Goal: Information Seeking & Learning: Learn about a topic

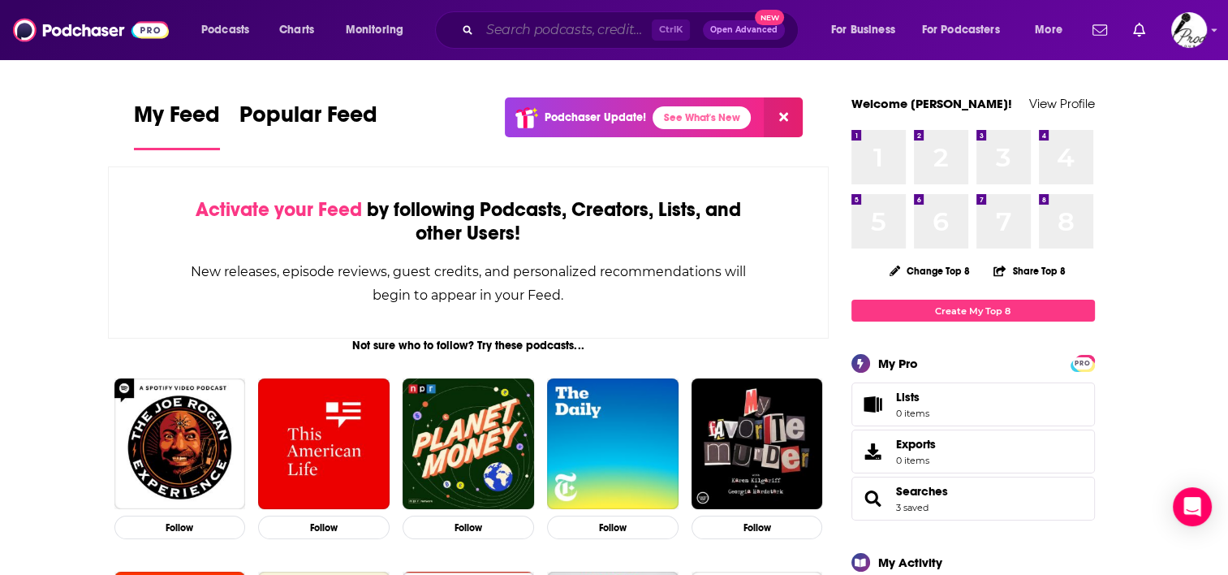
click at [558, 34] on input "Search podcasts, credits, & more..." at bounding box center [566, 30] width 172 height 26
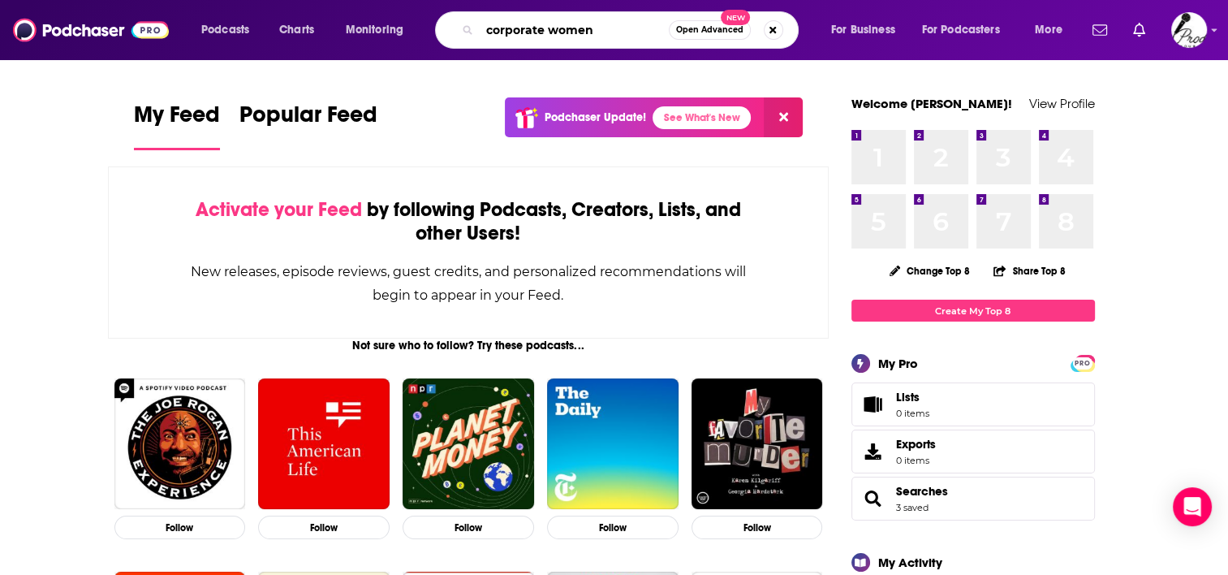
type input "corporate women"
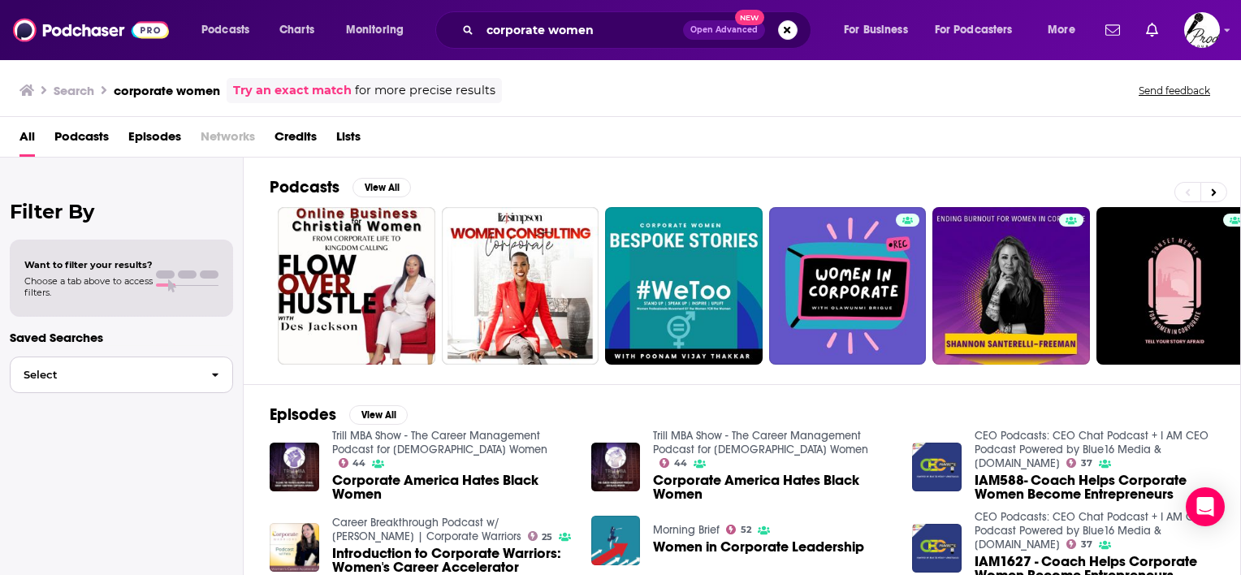
click at [126, 379] on span "Select" at bounding box center [105, 374] width 188 height 11
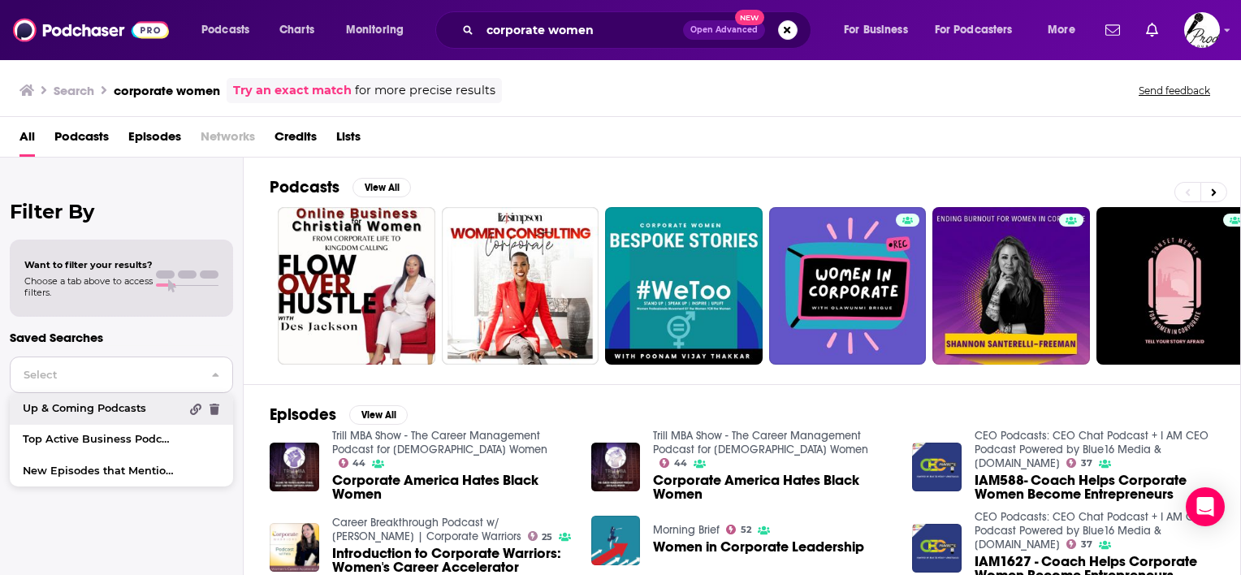
click at [60, 414] on link "Up & Coming Podcasts" at bounding box center [121, 408] width 223 height 31
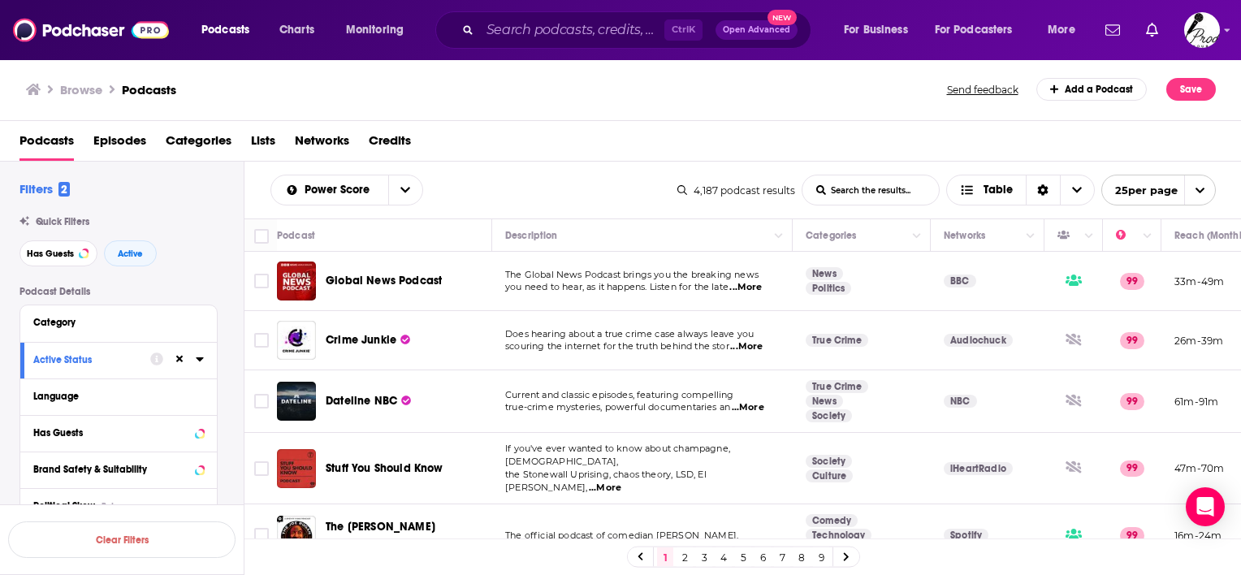
click at [185, 357] on button at bounding box center [179, 358] width 13 height 13
click at [565, 30] on input "Search podcasts, credits, & more..." at bounding box center [572, 30] width 184 height 26
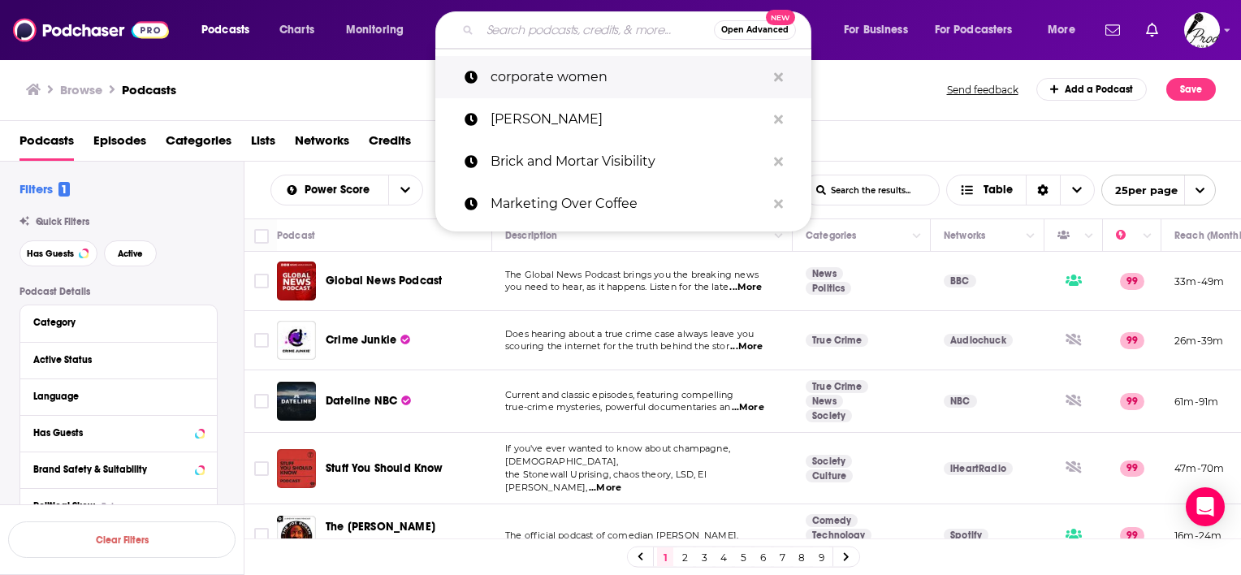
click at [583, 77] on p "corporate women" at bounding box center [627, 77] width 275 height 42
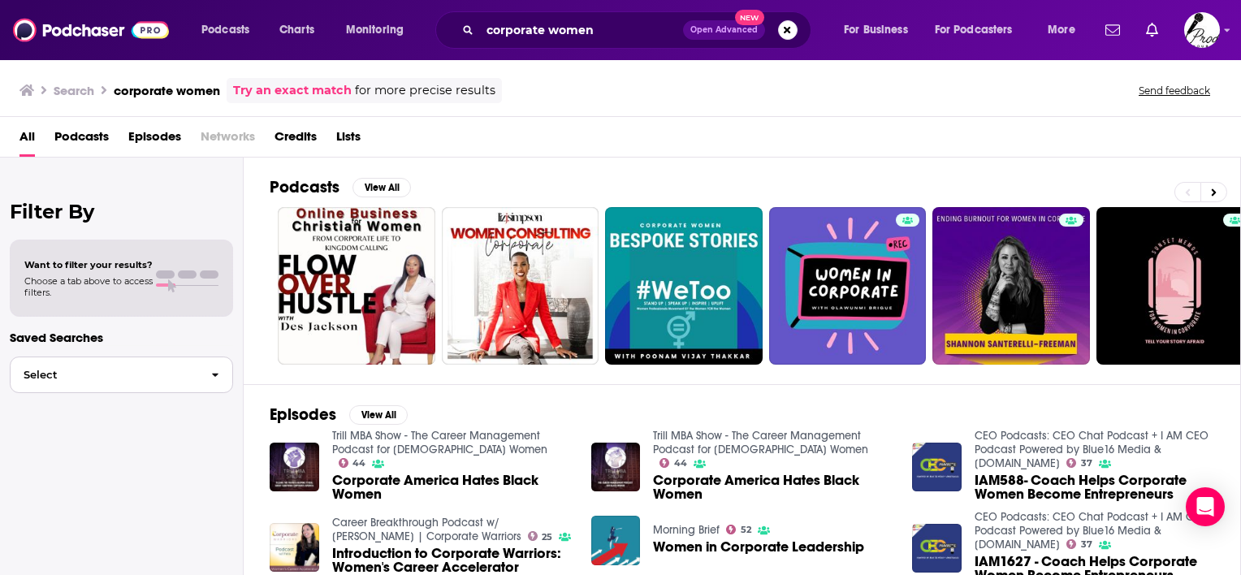
click at [88, 380] on button "Select" at bounding box center [121, 374] width 223 height 37
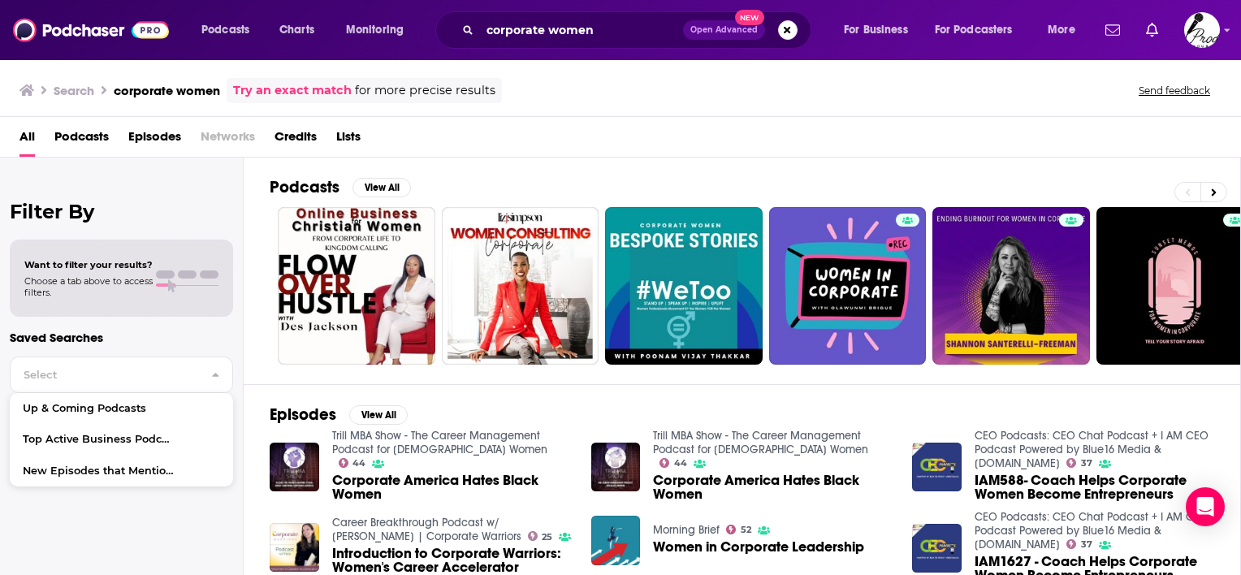
click at [235, 172] on div "Filter By Want to filter your results? Choose a tab above to access filters. Sa…" at bounding box center [122, 445] width 244 height 575
click at [552, 115] on div "Search corporate women Try an exact match for more precise results Send feedback" at bounding box center [620, 87] width 1241 height 58
click at [126, 218] on h2 "Filter By" at bounding box center [121, 212] width 223 height 24
click at [84, 133] on span "Podcasts" at bounding box center [81, 139] width 54 height 33
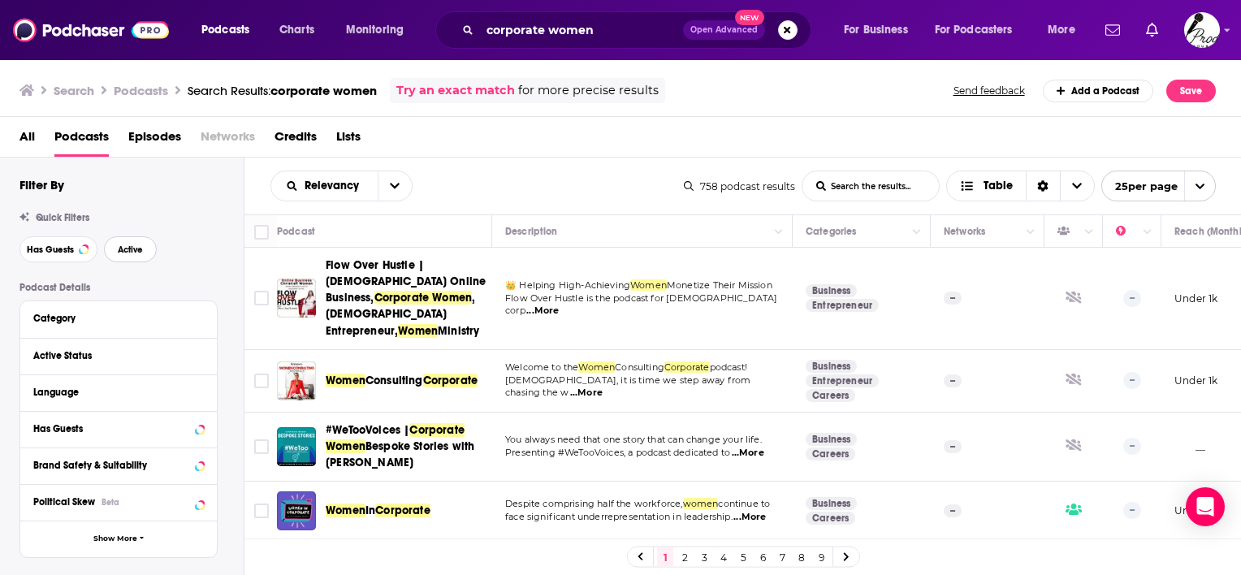
click at [143, 250] on button "Active" at bounding box center [130, 249] width 53 height 26
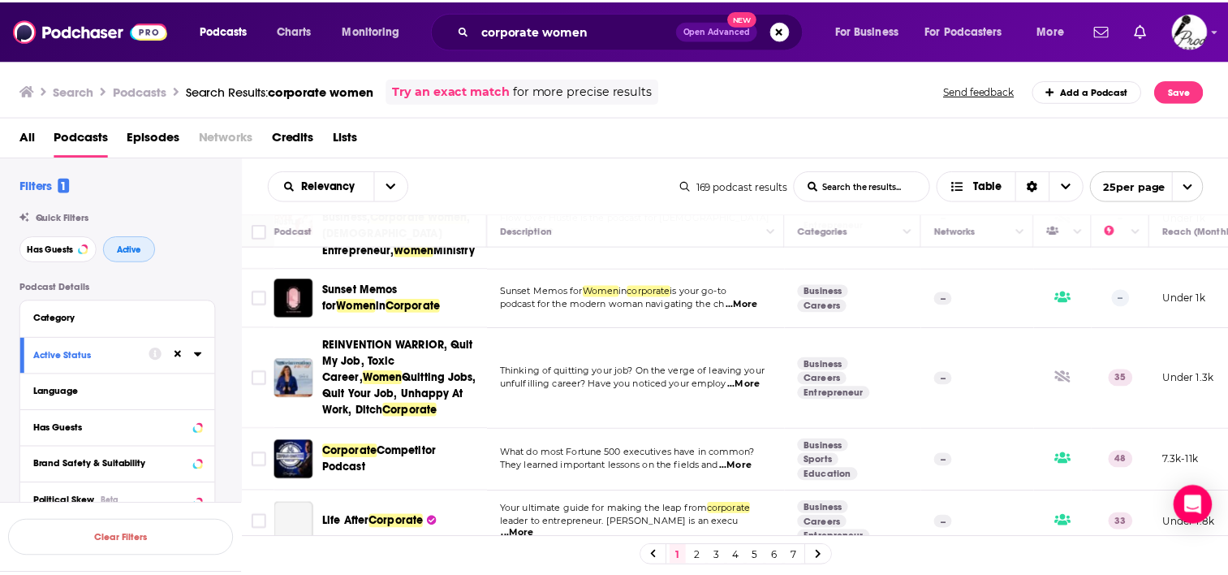
scroll to position [81, 0]
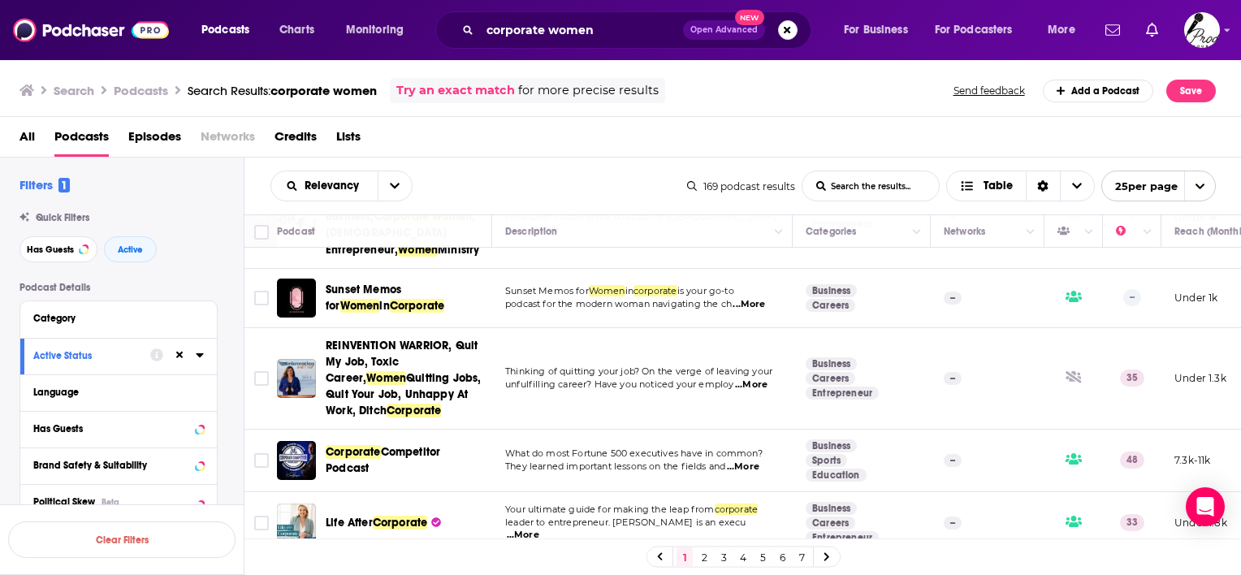
click at [750, 298] on span "...More" at bounding box center [748, 304] width 32 height 13
click at [486, 179] on div "Relevancy List Search Input Search the results... Table" at bounding box center [478, 186] width 417 height 31
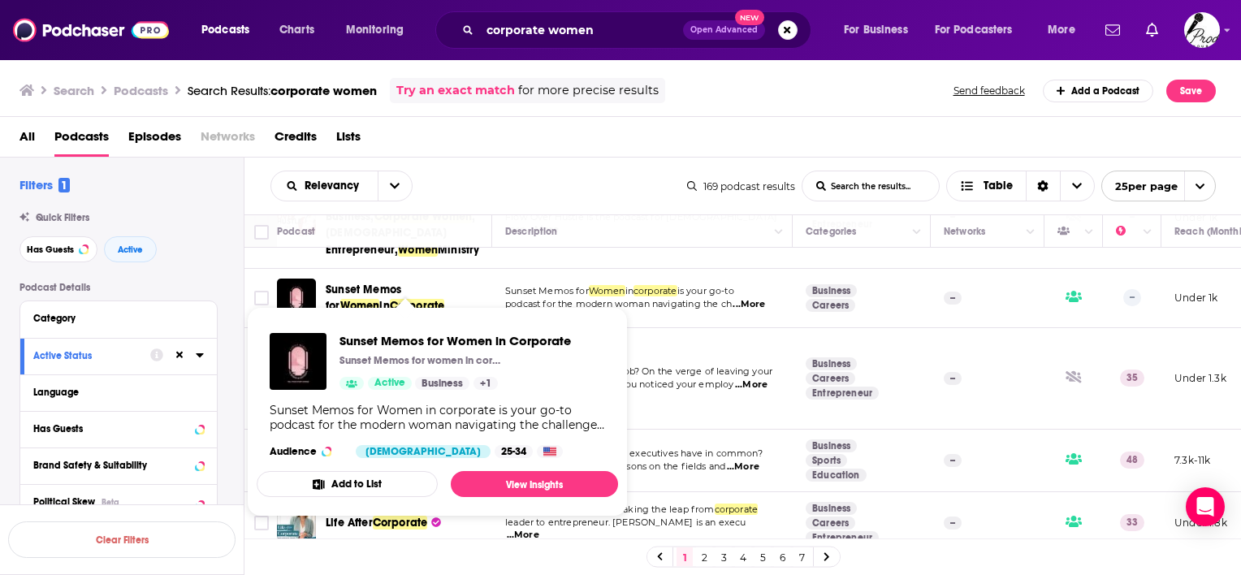
click at [390, 299] on span "Corporate" at bounding box center [417, 306] width 55 height 14
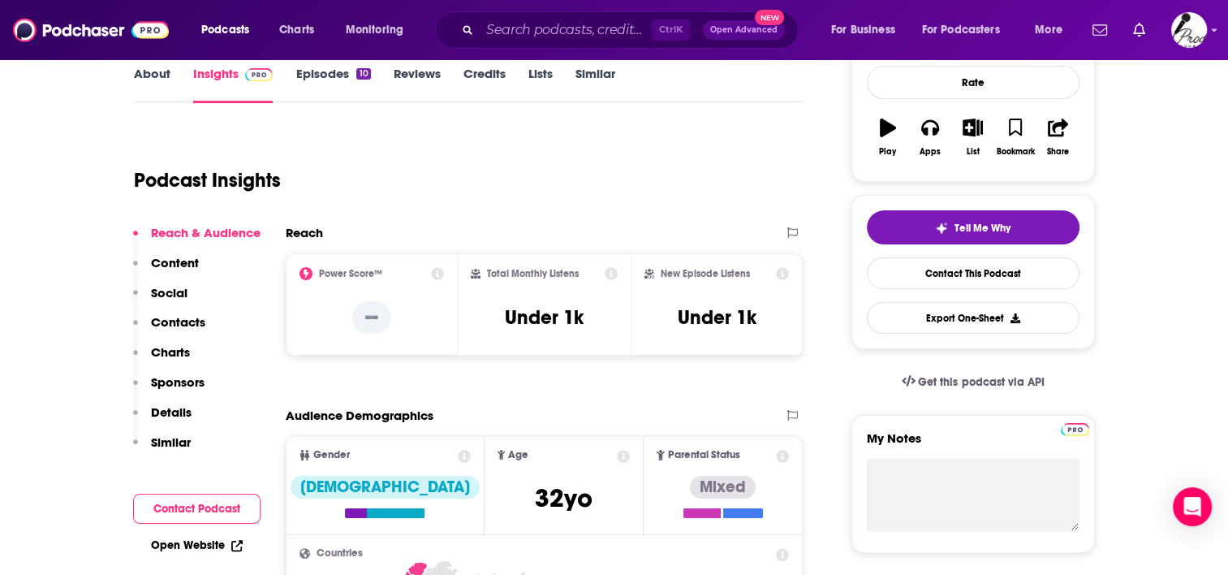
scroll to position [325, 0]
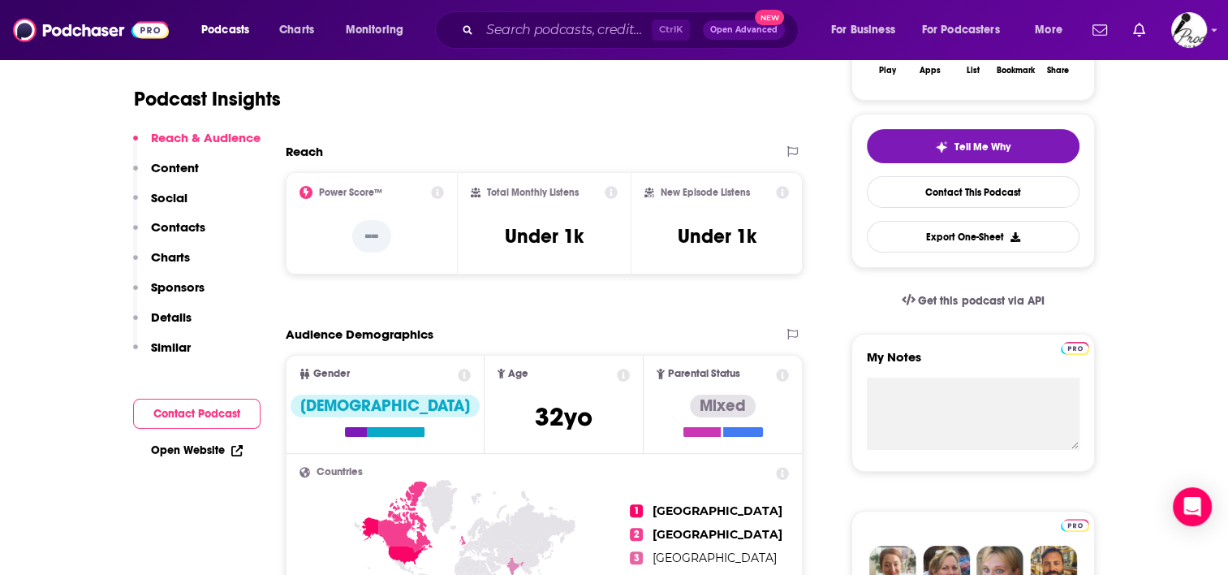
click at [182, 412] on button "Contact Podcast" at bounding box center [196, 414] width 127 height 30
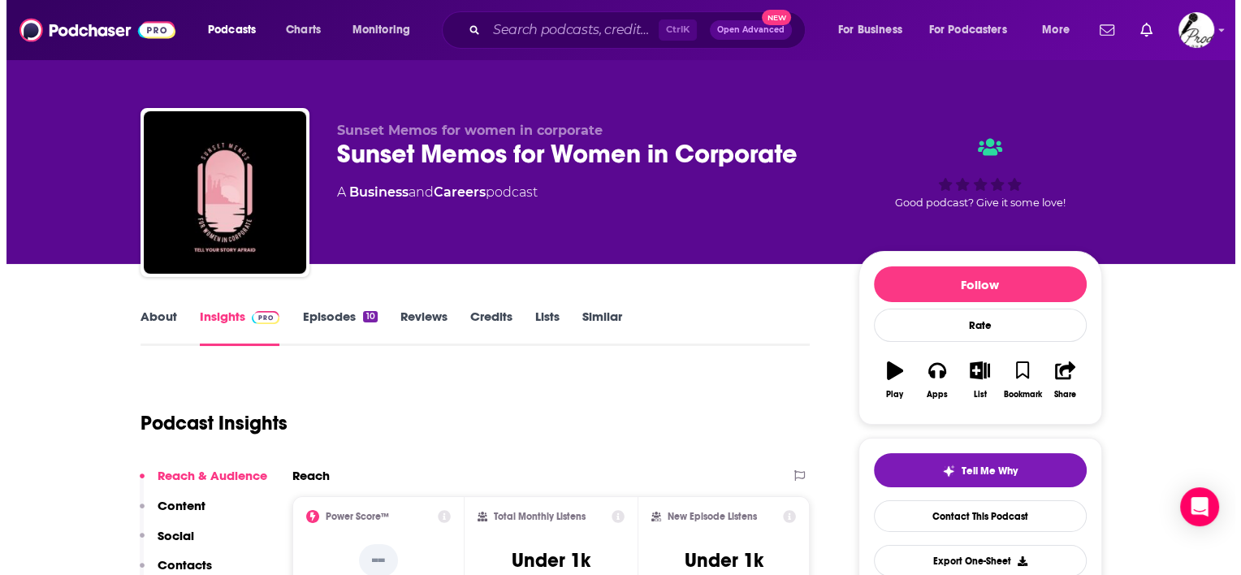
scroll to position [0, 0]
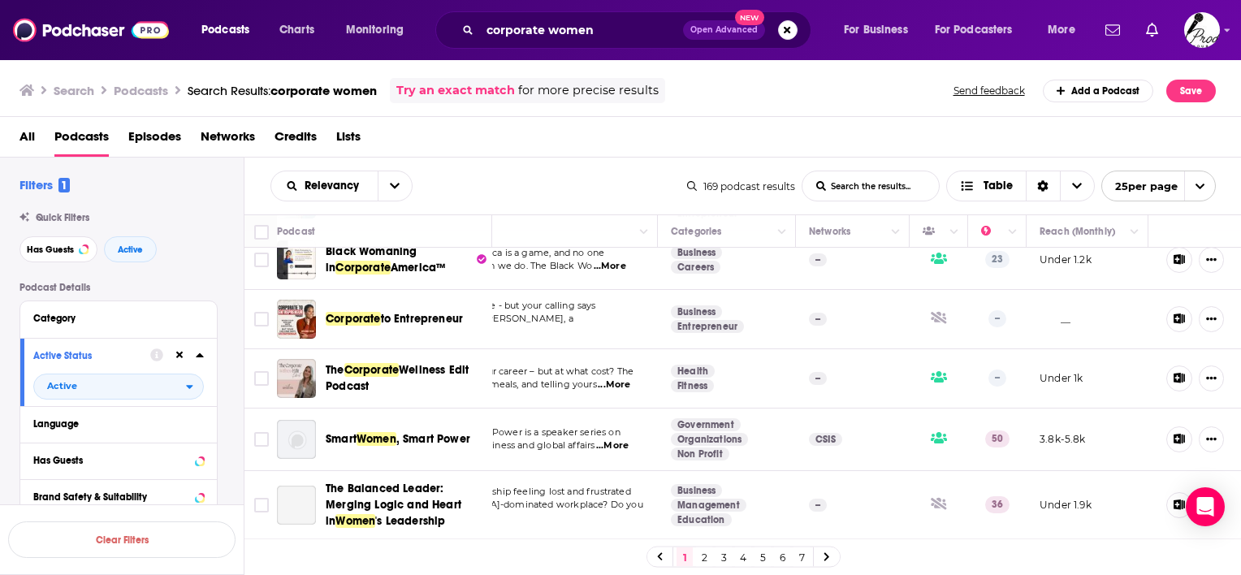
scroll to position [406, 147]
click at [950, 235] on icon "Column Actions" at bounding box center [954, 232] width 8 height 10
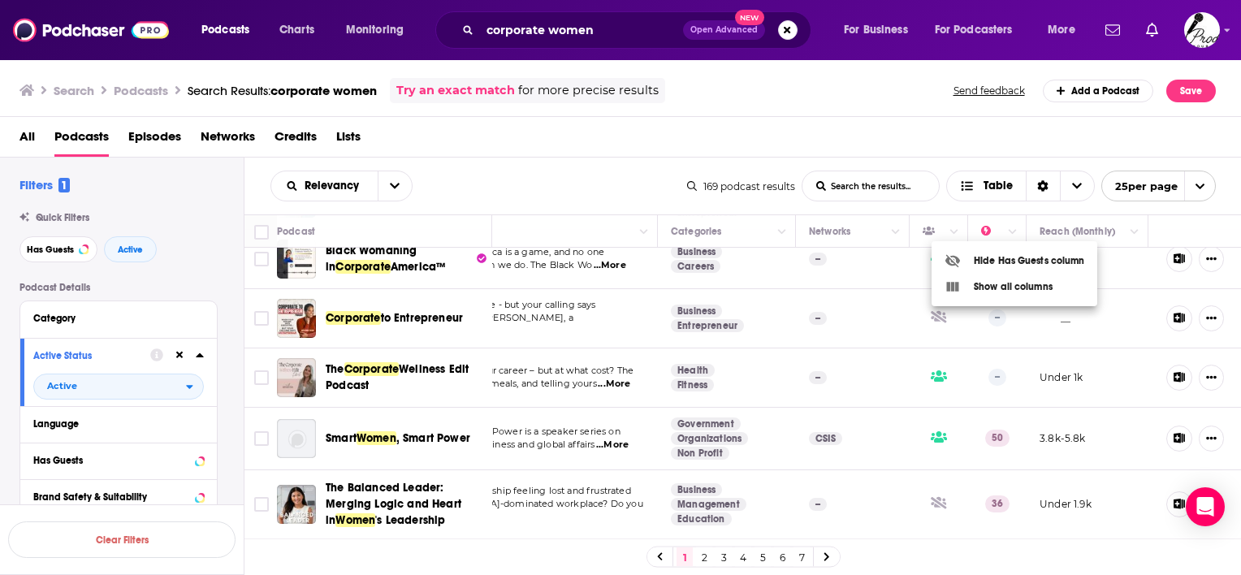
click at [779, 136] on div at bounding box center [620, 287] width 1241 height 575
click at [65, 250] on span "Has Guests" at bounding box center [50, 249] width 47 height 9
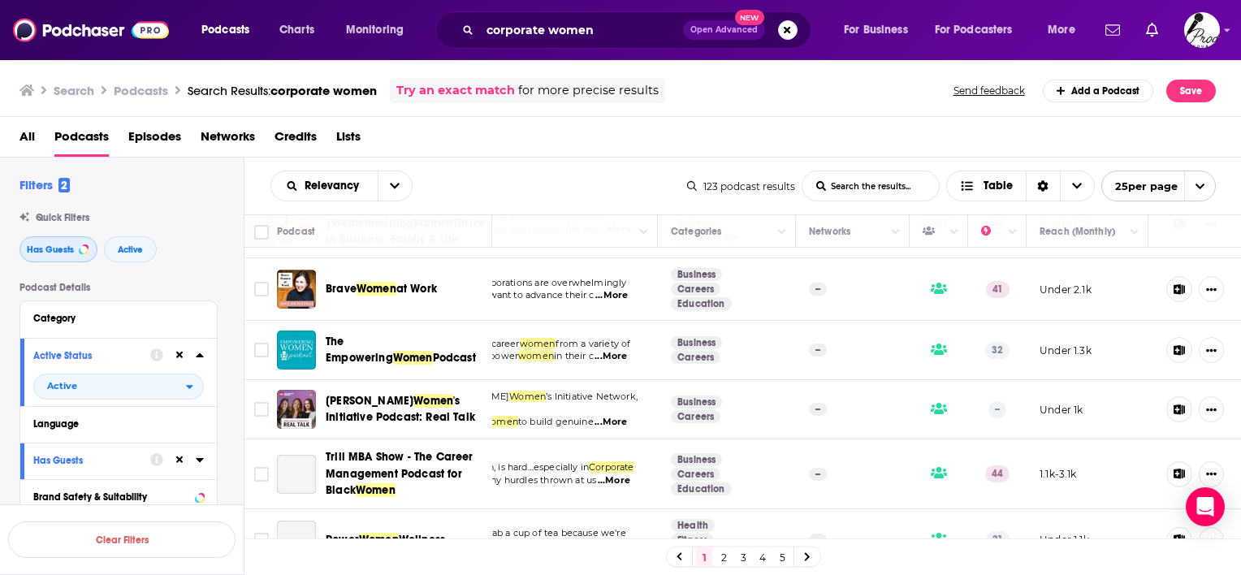
scroll to position [487, 147]
click at [1206, 30] on img "Logged in as sdonovan" at bounding box center [1202, 30] width 36 height 36
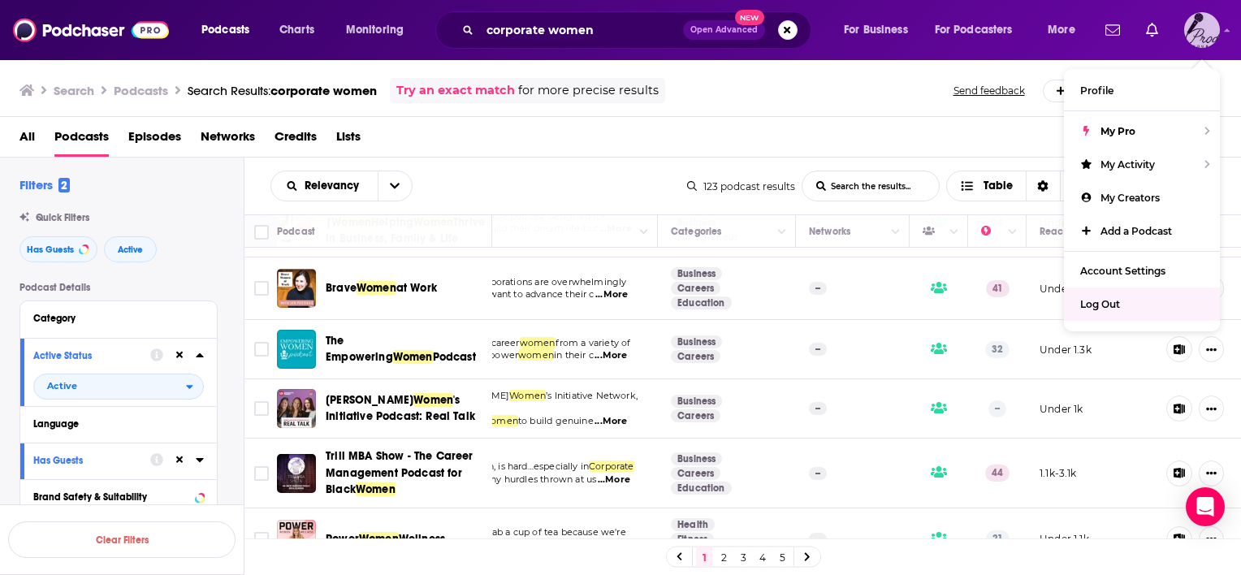
click at [1117, 299] on span "Log Out" at bounding box center [1100, 304] width 40 height 12
